Goal: Task Accomplishment & Management: Manage account settings

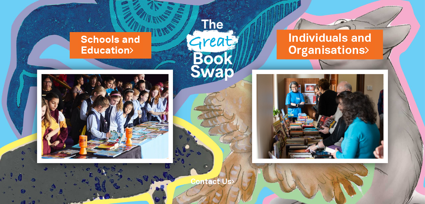
click at [320, 40] on link "Individuals and Organisations" at bounding box center [330, 44] width 83 height 28
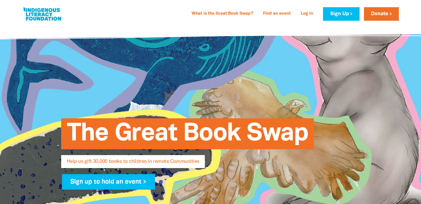
select select "AU"
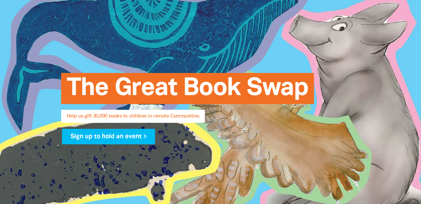
type input "Rah"
type input "[PERSON_NAME]"
type input "[PERSON_NAME][EMAIL_ADDRESS][DOMAIN_NAME]"
type input "Naarm"
type input "[STREET_ADDRESS][PERSON_NAME]"
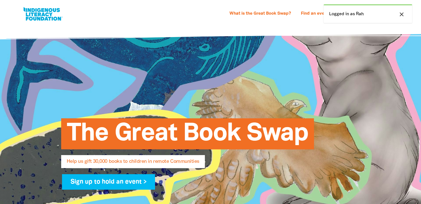
click at [402, 11] on icon "close" at bounding box center [401, 14] width 7 height 7
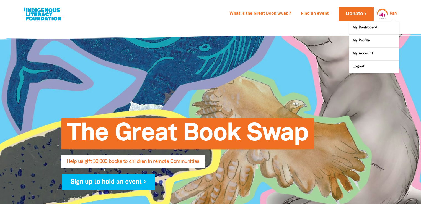
click at [385, 14] on div at bounding box center [380, 13] width 13 height 13
click at [374, 29] on link "My Dashboard" at bounding box center [374, 28] width 50 height 13
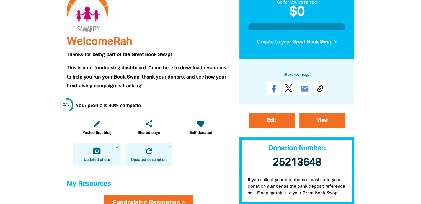
scroll to position [83, 0]
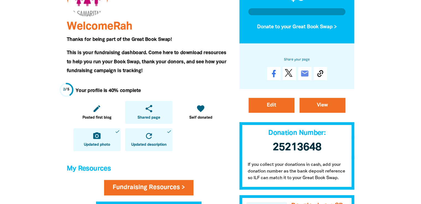
click at [154, 110] on link "share Shared page" at bounding box center [148, 112] width 47 height 23
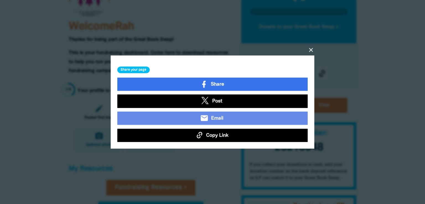
click at [197, 138] on icon at bounding box center [200, 135] width 6 height 7
click at [204, 135] on button "Copy Link" at bounding box center [212, 135] width 190 height 13
click at [310, 52] on icon "close" at bounding box center [311, 50] width 7 height 7
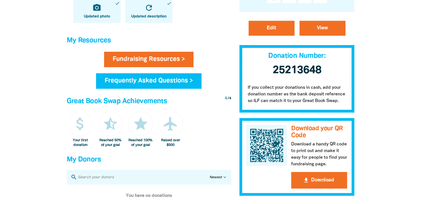
scroll to position [194, 0]
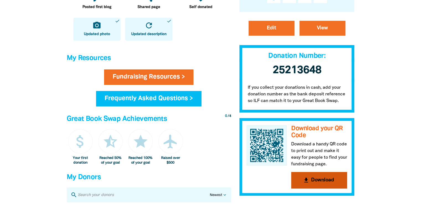
click at [308, 184] on button "get_app Download" at bounding box center [319, 180] width 56 height 17
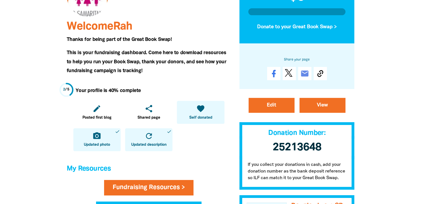
scroll to position [111, 0]
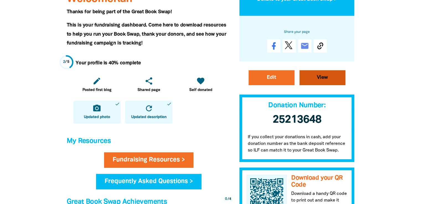
click at [322, 78] on link "View" at bounding box center [323, 77] width 46 height 15
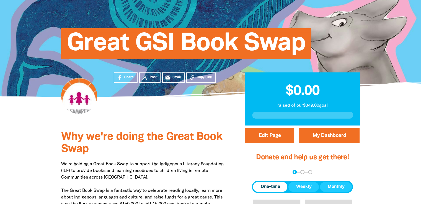
scroll to position [28, 0]
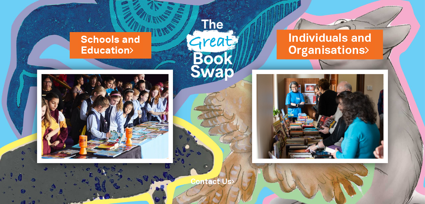
click at [344, 40] on link "Individuals and Organisations" at bounding box center [330, 44] width 83 height 28
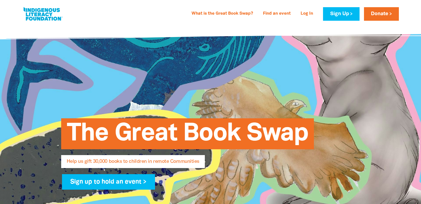
select select "AU"
type input "Rah"
type input "[PERSON_NAME]"
type input "[PERSON_NAME][EMAIL_ADDRESS][DOMAIN_NAME]"
type input "Naarm"
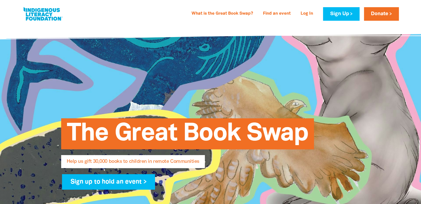
type input "[STREET_ADDRESS][PERSON_NAME]"
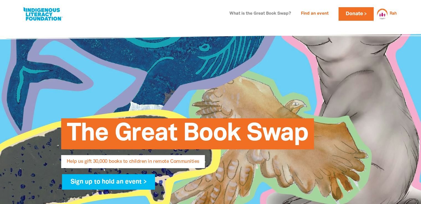
click at [253, 13] on link "What is the Great Book Swap?" at bounding box center [260, 13] width 68 height 9
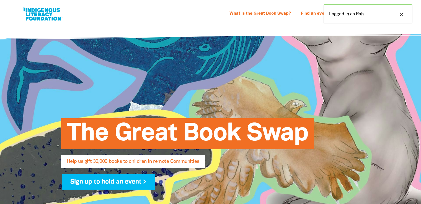
select select "AU"
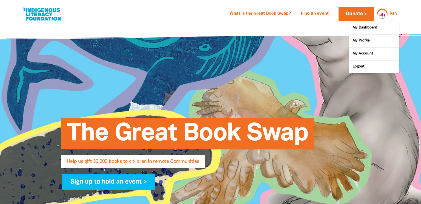
click at [381, 13] on div at bounding box center [380, 13] width 13 height 13
click at [376, 26] on link "My Dashboard" at bounding box center [374, 28] width 50 height 13
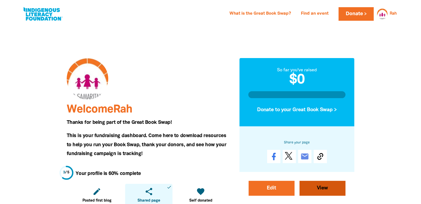
click at [313, 194] on link "View" at bounding box center [323, 188] width 46 height 15
